Goal: Check status: Check status

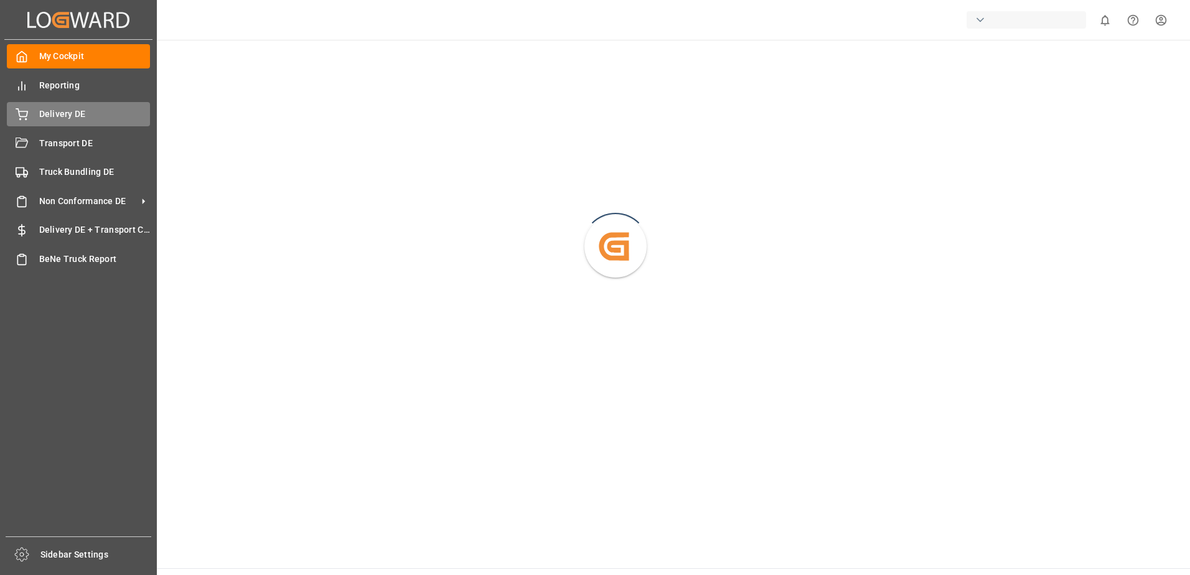
click at [43, 112] on span "Delivery DE" at bounding box center [94, 114] width 111 height 13
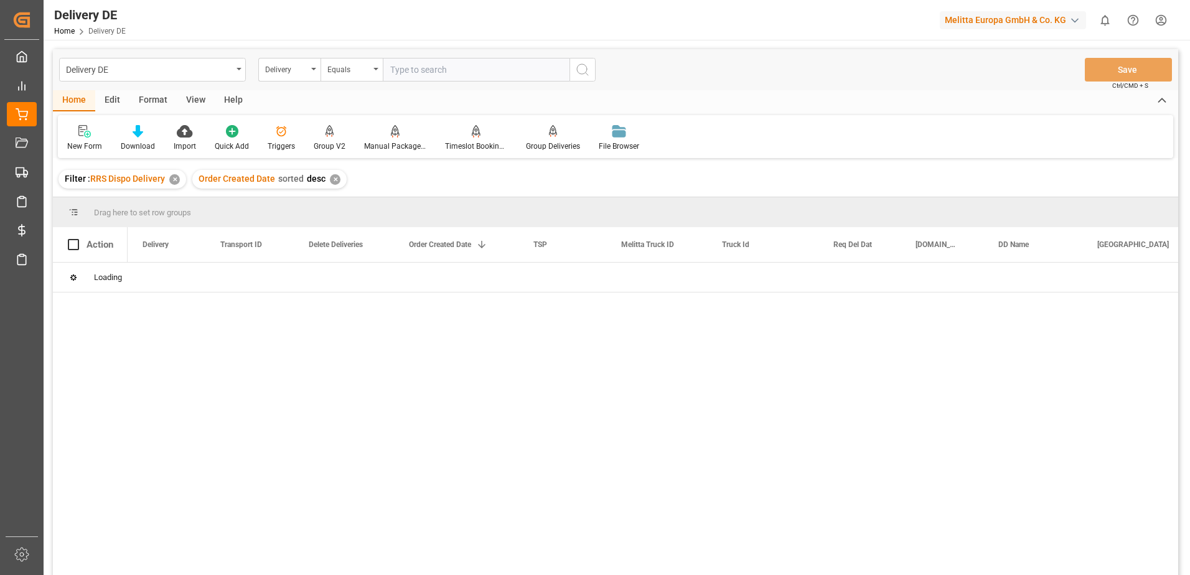
click at [409, 70] on input "text" at bounding box center [476, 70] width 187 height 24
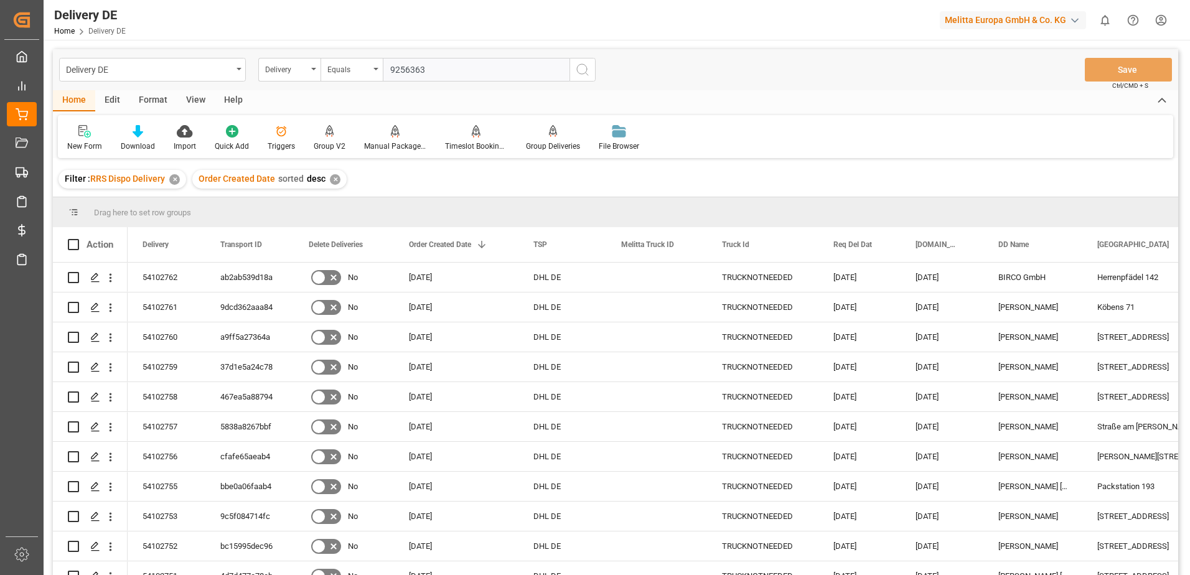
type input "92563634"
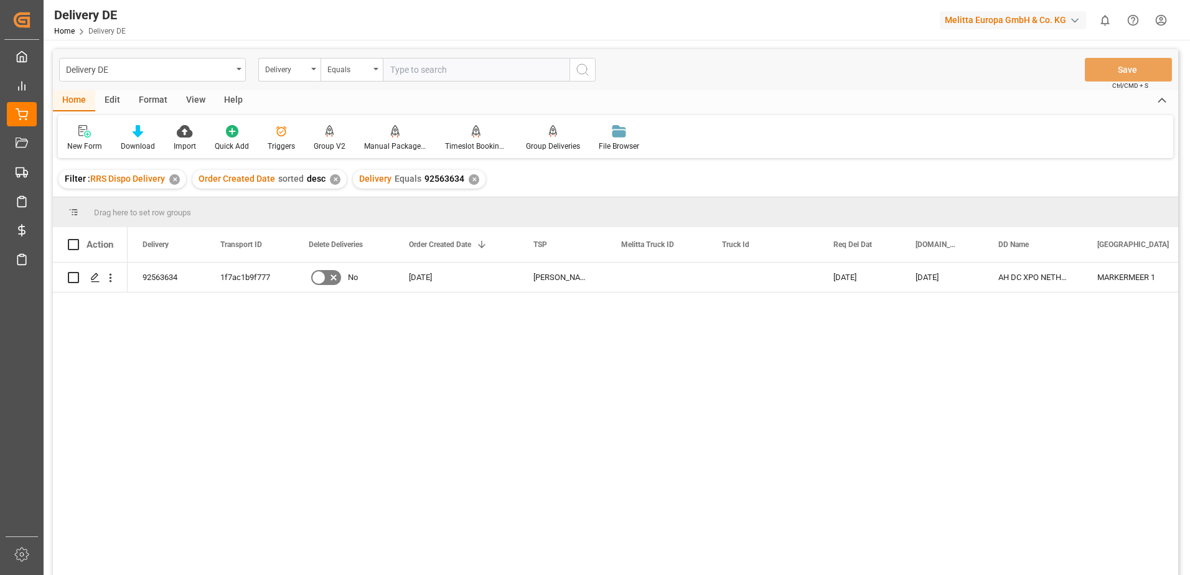
click at [473, 179] on div "✕" at bounding box center [474, 179] width 11 height 11
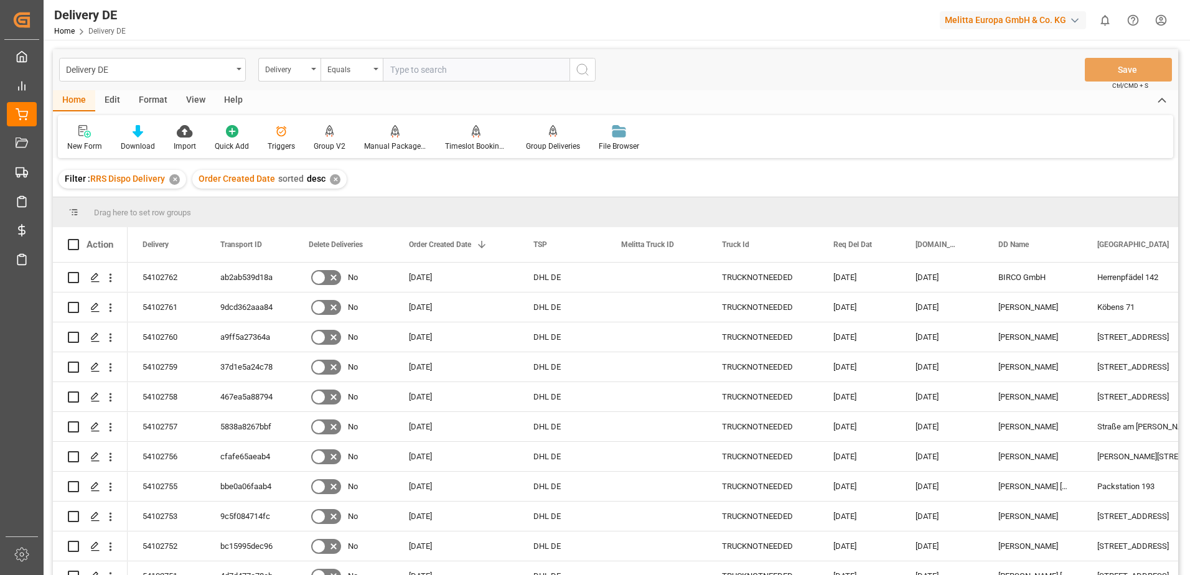
click at [404, 68] on input "text" at bounding box center [476, 70] width 187 height 24
type input "92563637"
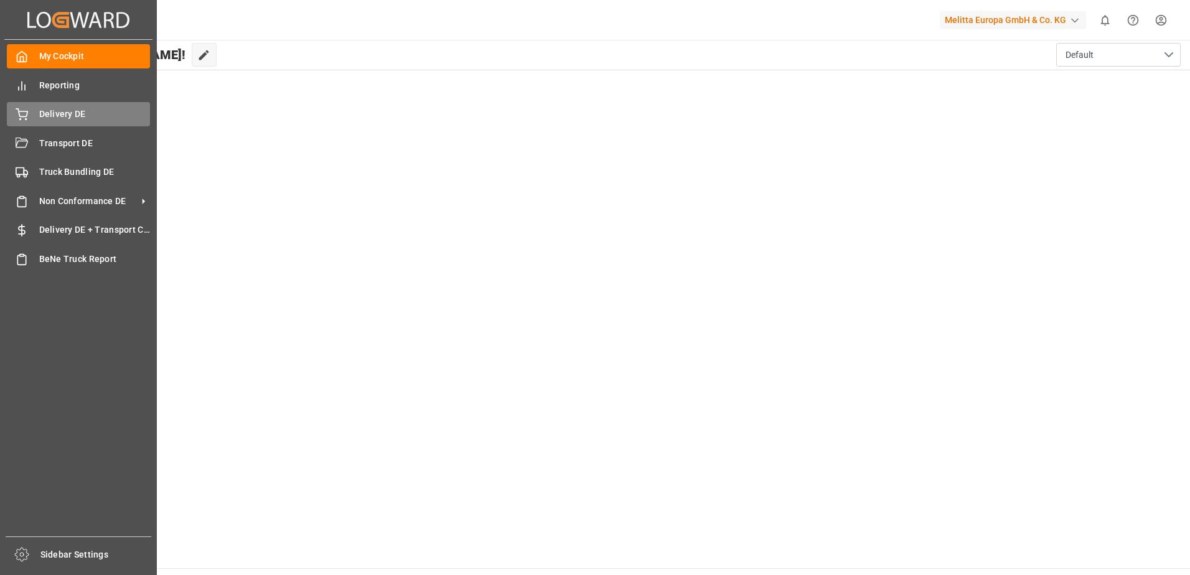
click at [37, 119] on div "Delivery DE Delivery DE" at bounding box center [78, 114] width 143 height 24
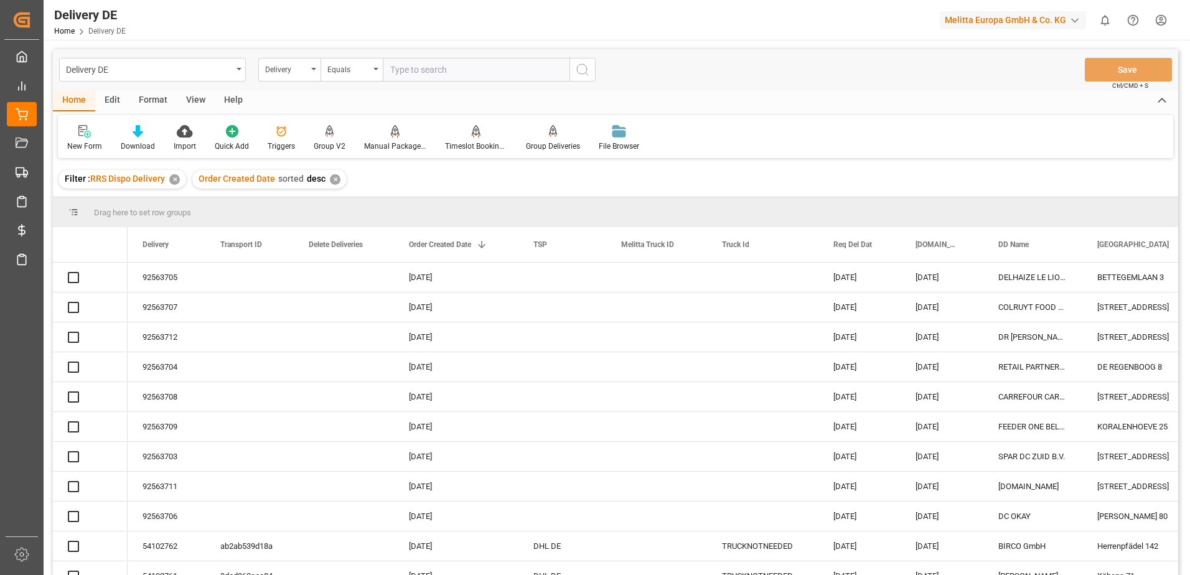
click at [412, 67] on input "text" at bounding box center [476, 70] width 187 height 24
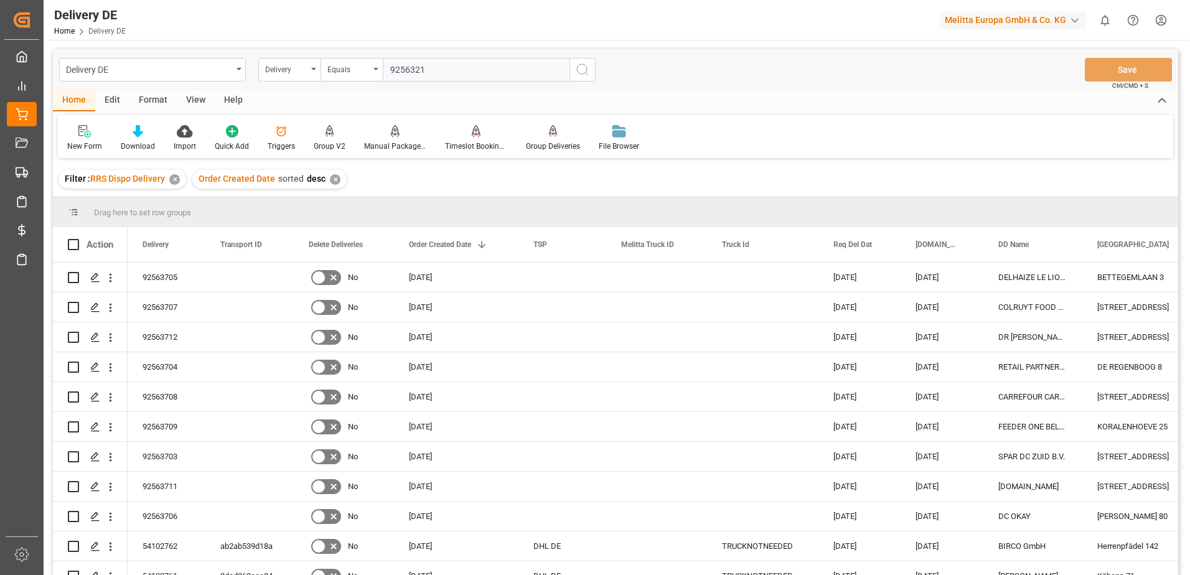
type input "92563213"
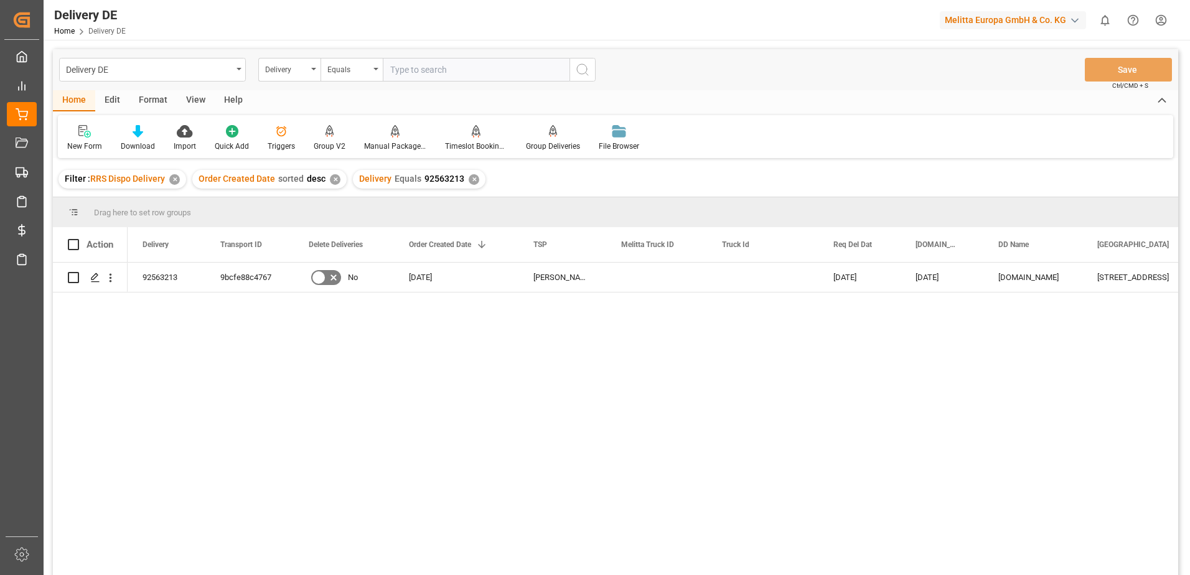
click at [469, 181] on div "✕" at bounding box center [474, 179] width 11 height 11
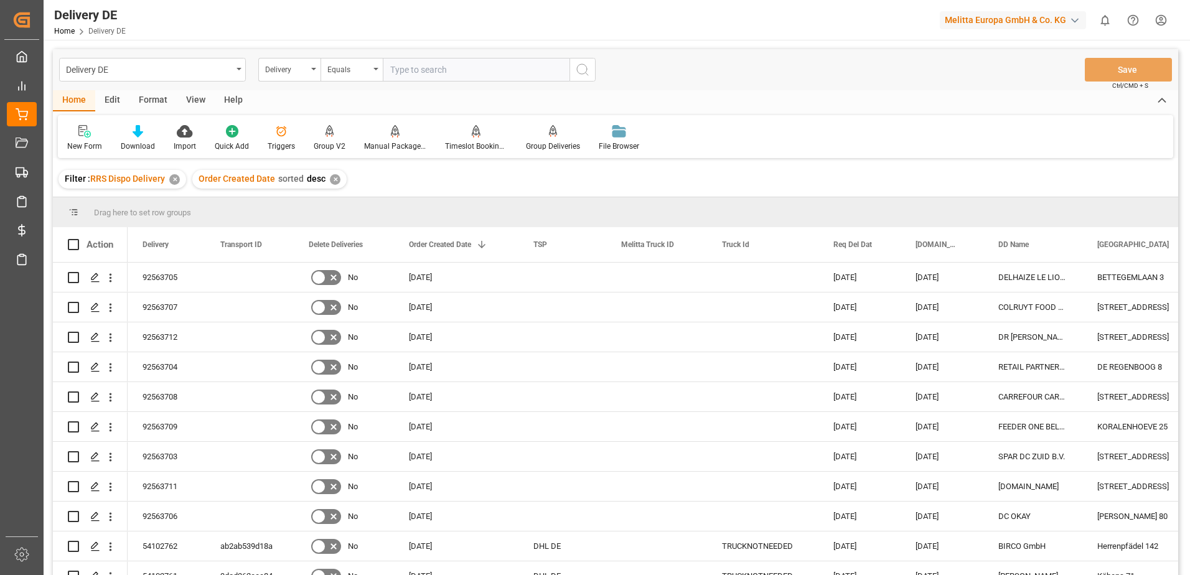
click at [417, 66] on input "text" at bounding box center [476, 70] width 187 height 24
type input "92563711"
click at [581, 64] on circle "search button" at bounding box center [582, 69] width 10 height 10
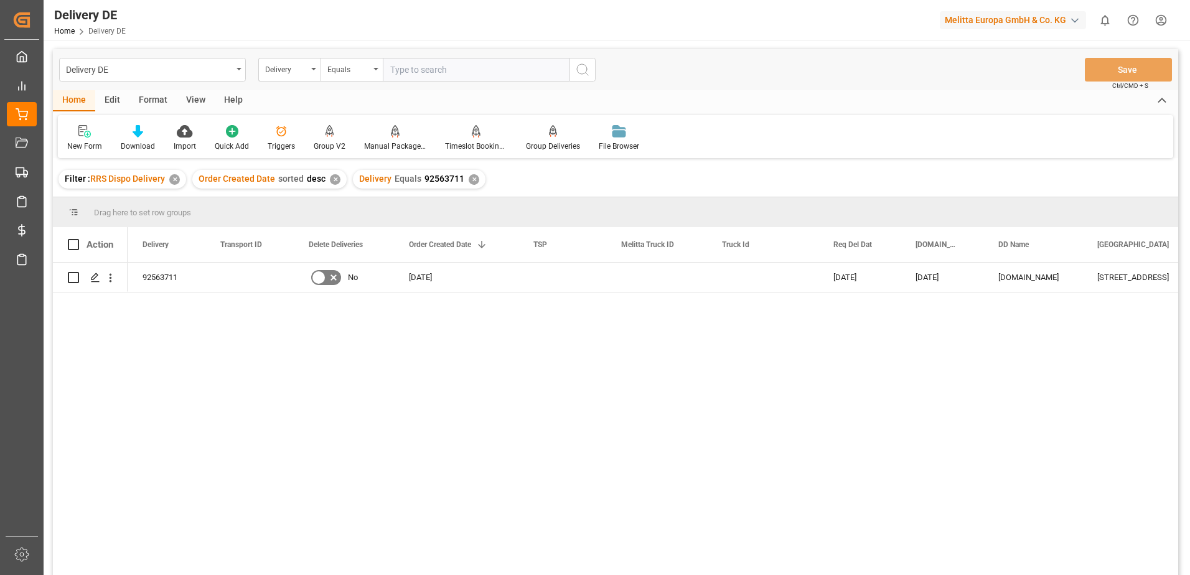
click at [471, 181] on div "✕" at bounding box center [474, 179] width 11 height 11
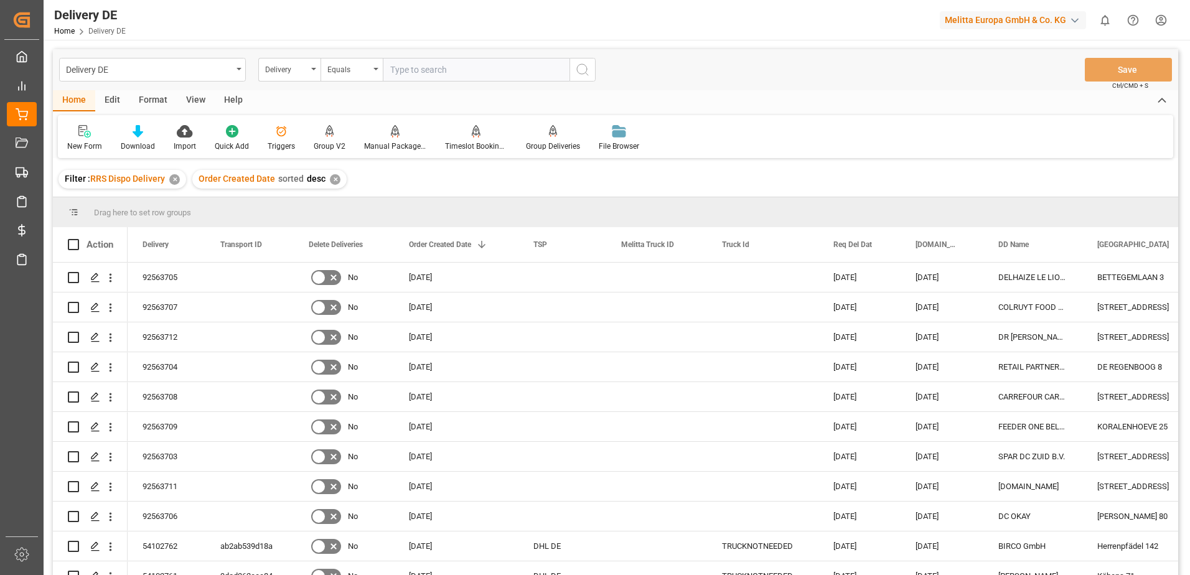
click at [422, 75] on input "text" at bounding box center [476, 70] width 187 height 24
type input "92563213"
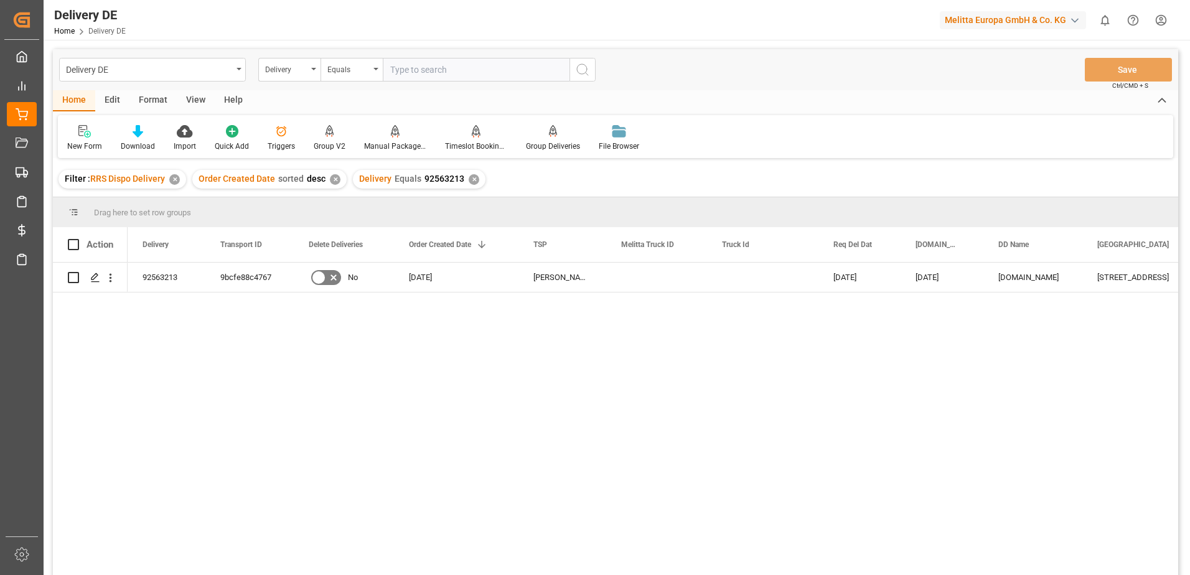
click at [472, 182] on div "✕" at bounding box center [474, 179] width 11 height 11
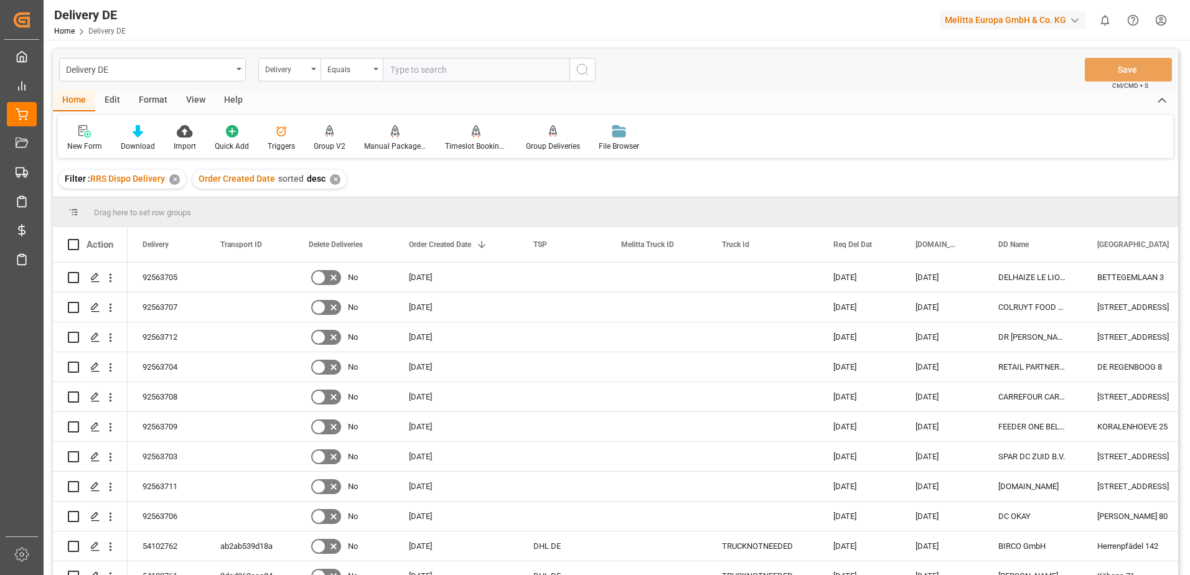
click at [418, 68] on input "text" at bounding box center [476, 70] width 187 height 24
type input "92563711"
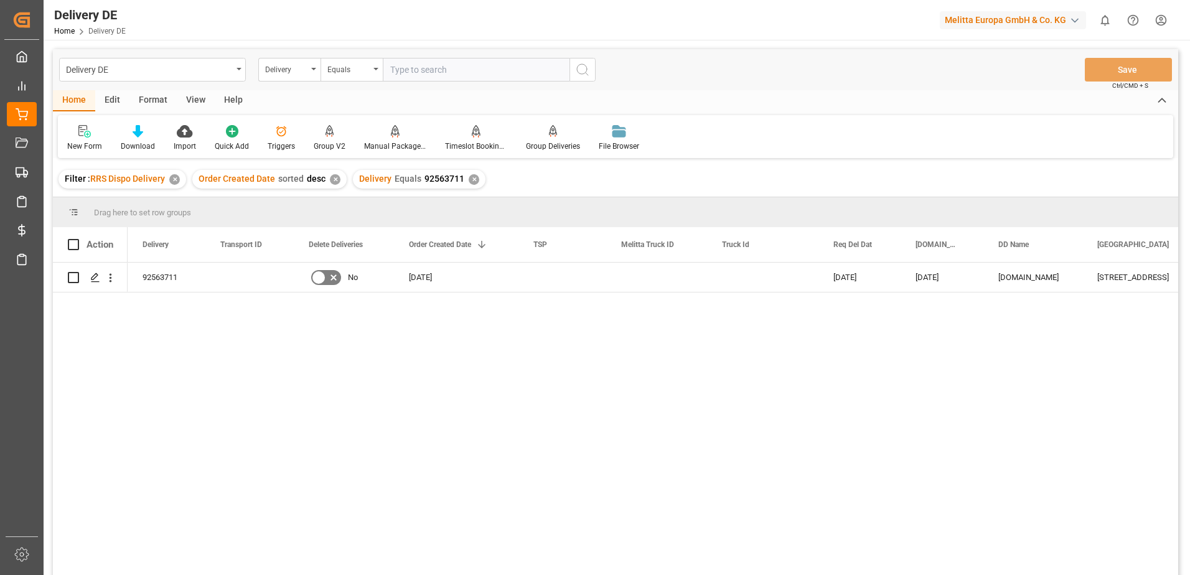
click at [1161, 26] on html "Created by potrace 1.15, written by [PERSON_NAME] [DATE]-[DATE] Created by potr…" at bounding box center [595, 287] width 1190 height 575
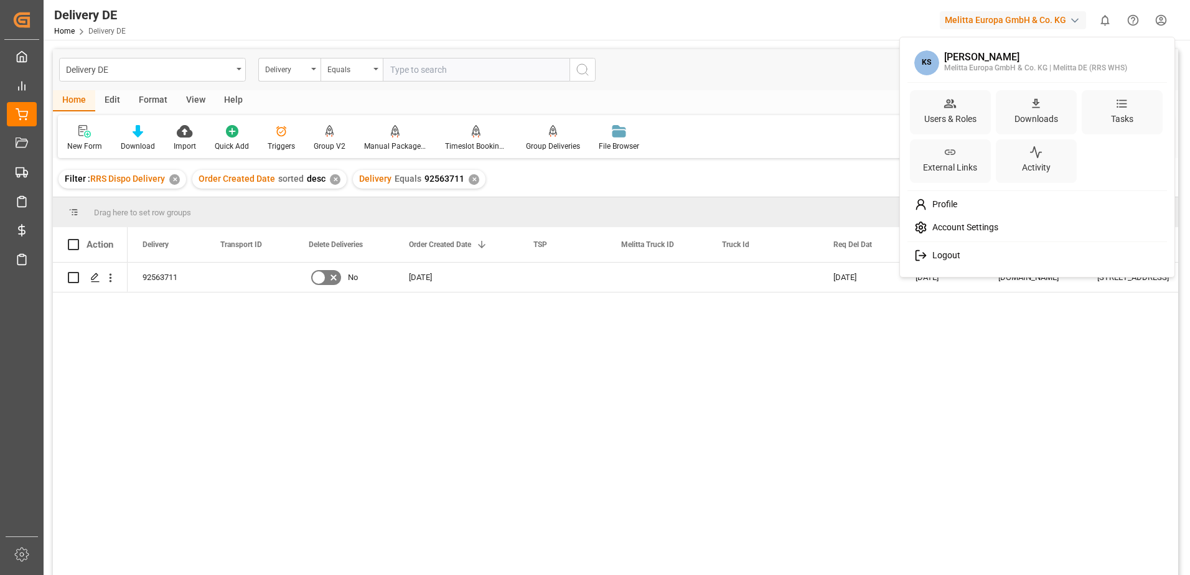
click at [950, 260] on span "Logout" at bounding box center [944, 255] width 33 height 11
